Goal: Task Accomplishment & Management: Manage account settings

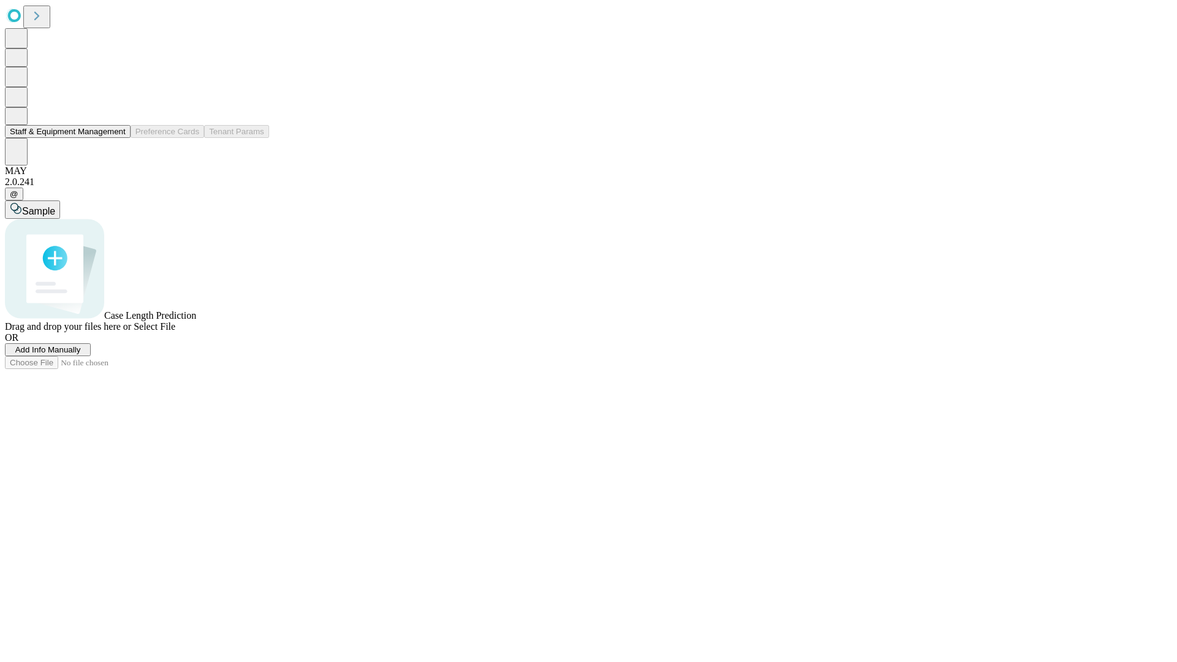
click at [117, 138] on button "Staff & Equipment Management" at bounding box center [68, 131] width 126 height 13
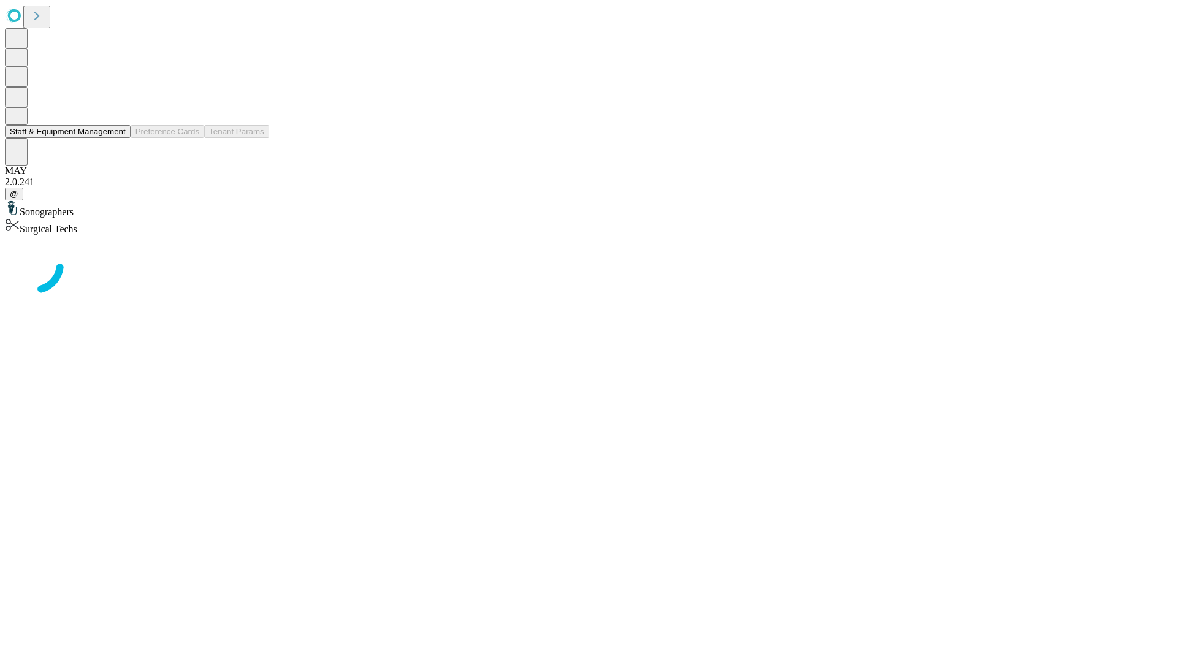
click at [117, 138] on button "Staff & Equipment Management" at bounding box center [68, 131] width 126 height 13
